Goal: Find specific page/section: Find specific page/section

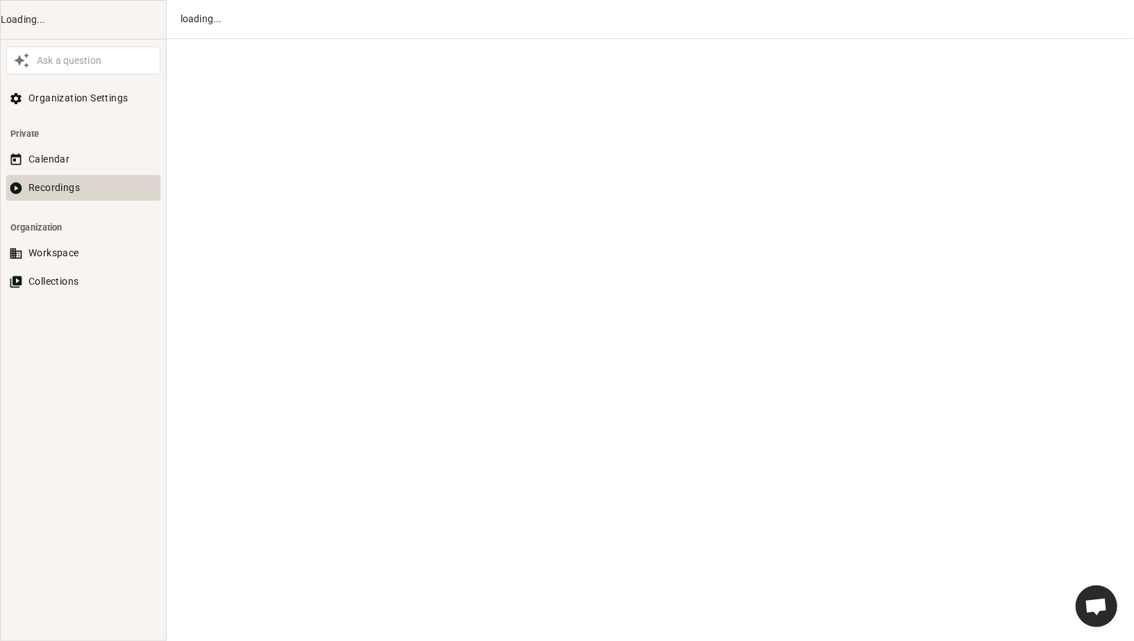
click at [67, 188] on button "Recordings" at bounding box center [83, 188] width 154 height 26
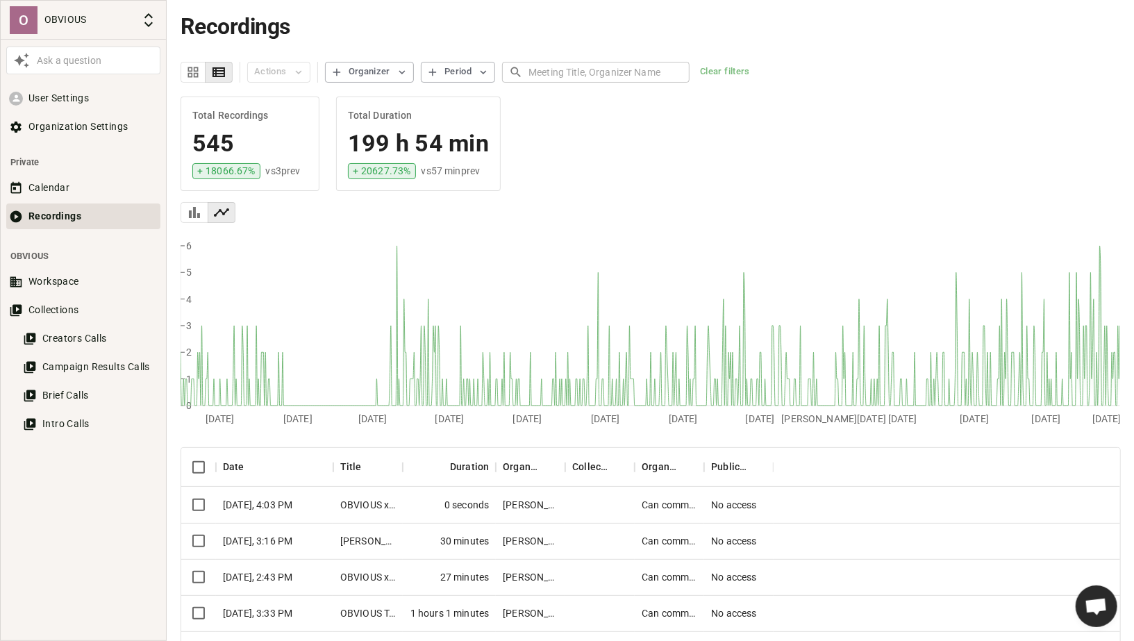
click at [406, 508] on div "0 seconds" at bounding box center [449, 505] width 93 height 36
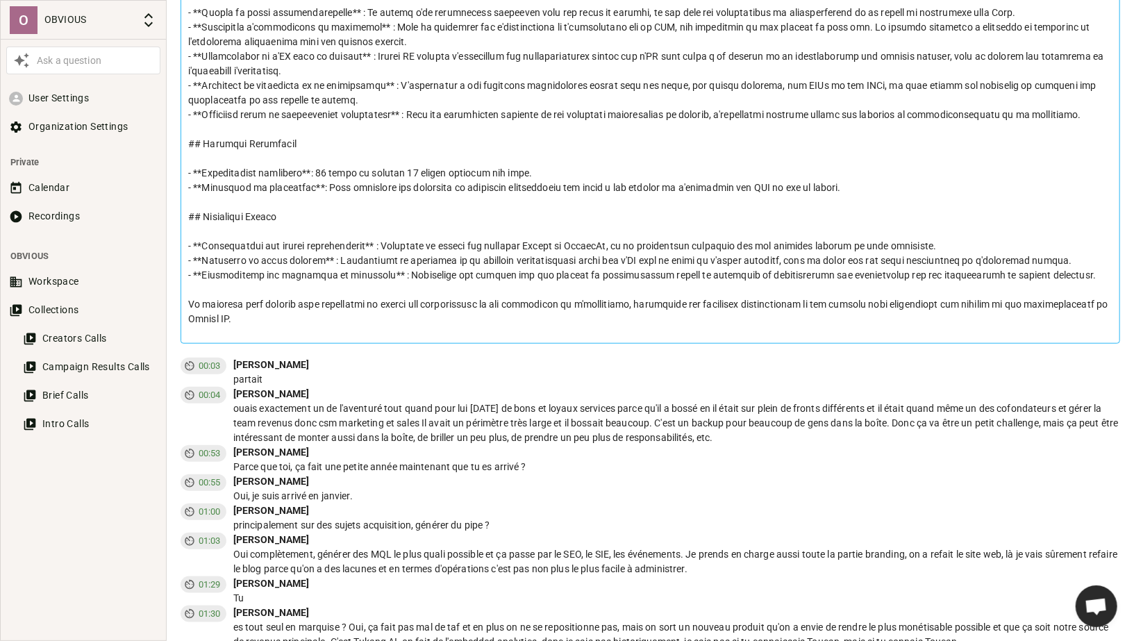
scroll to position [704, 0]
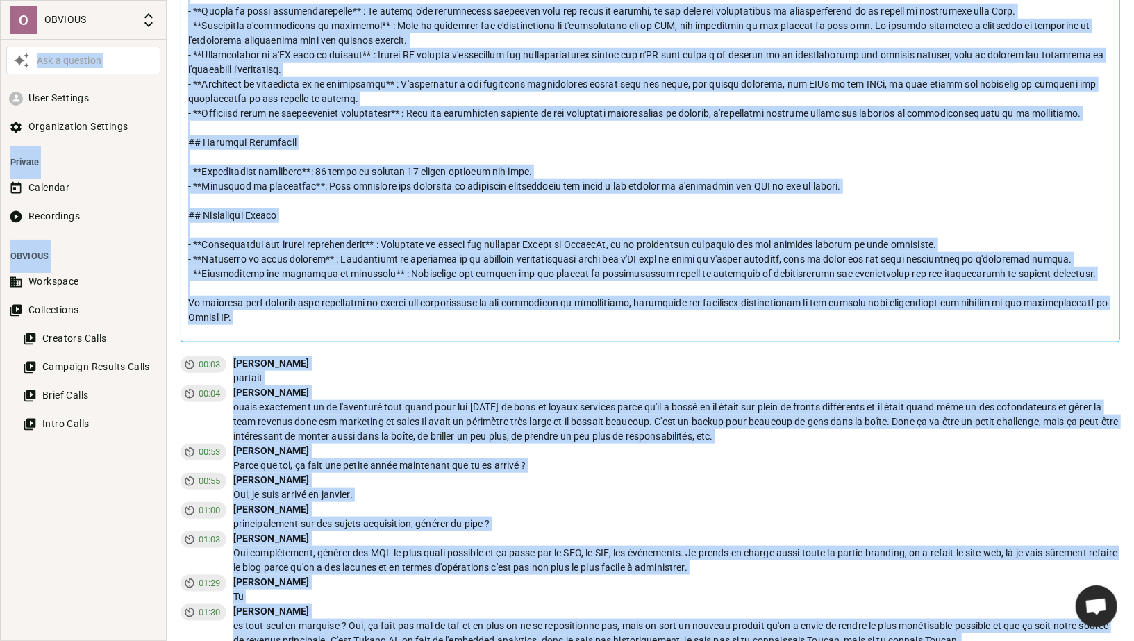
copy body "Lor i dolorsit Amet Consecte Adipiscingel Seddoeiu Tempori Utlabore Etdolorema …"
